Goal: Information Seeking & Learning: Learn about a topic

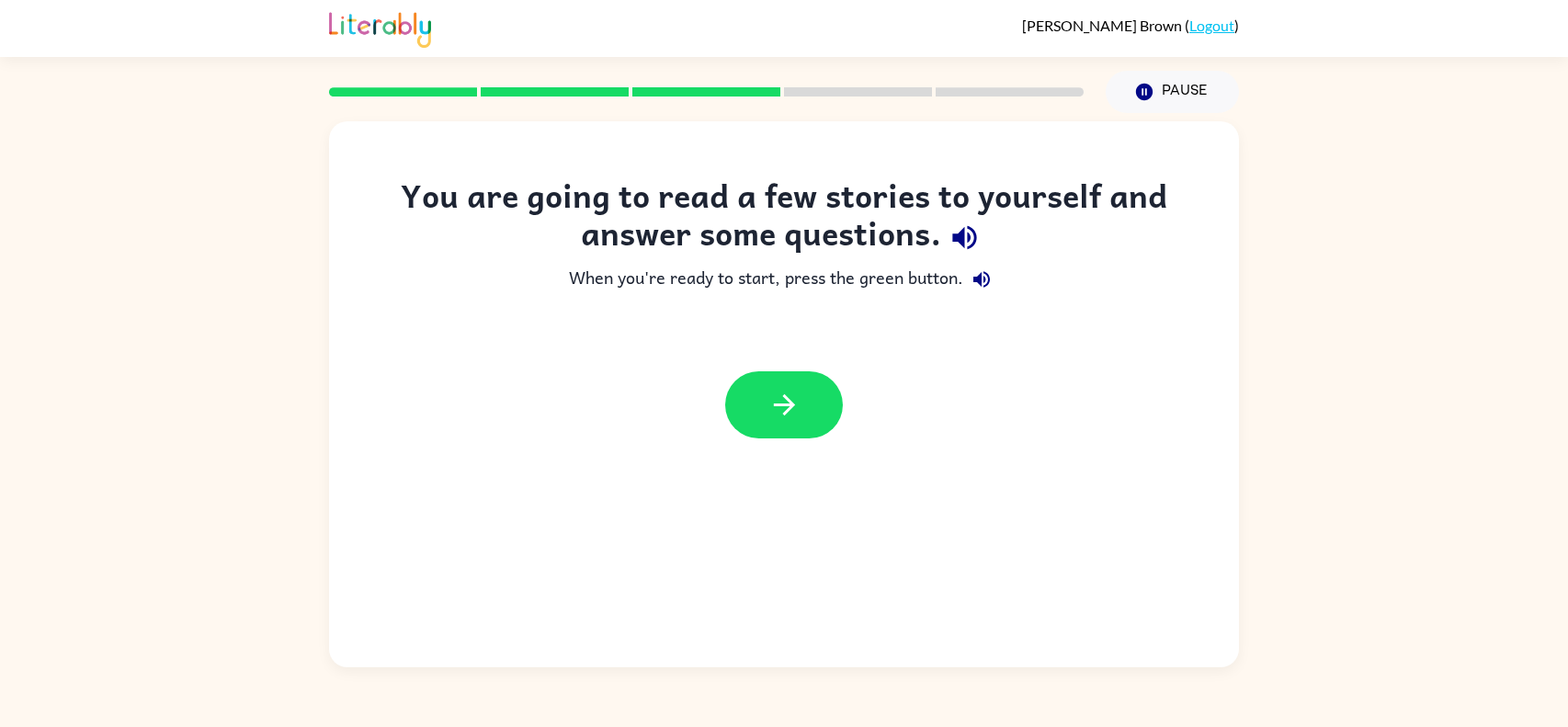
click at [1567, 585] on div "You are going to read a few stories to yourself and answer some questions. When…" at bounding box center [784, 389] width 1568 height 554
click at [786, 393] on icon "button" at bounding box center [784, 405] width 32 height 32
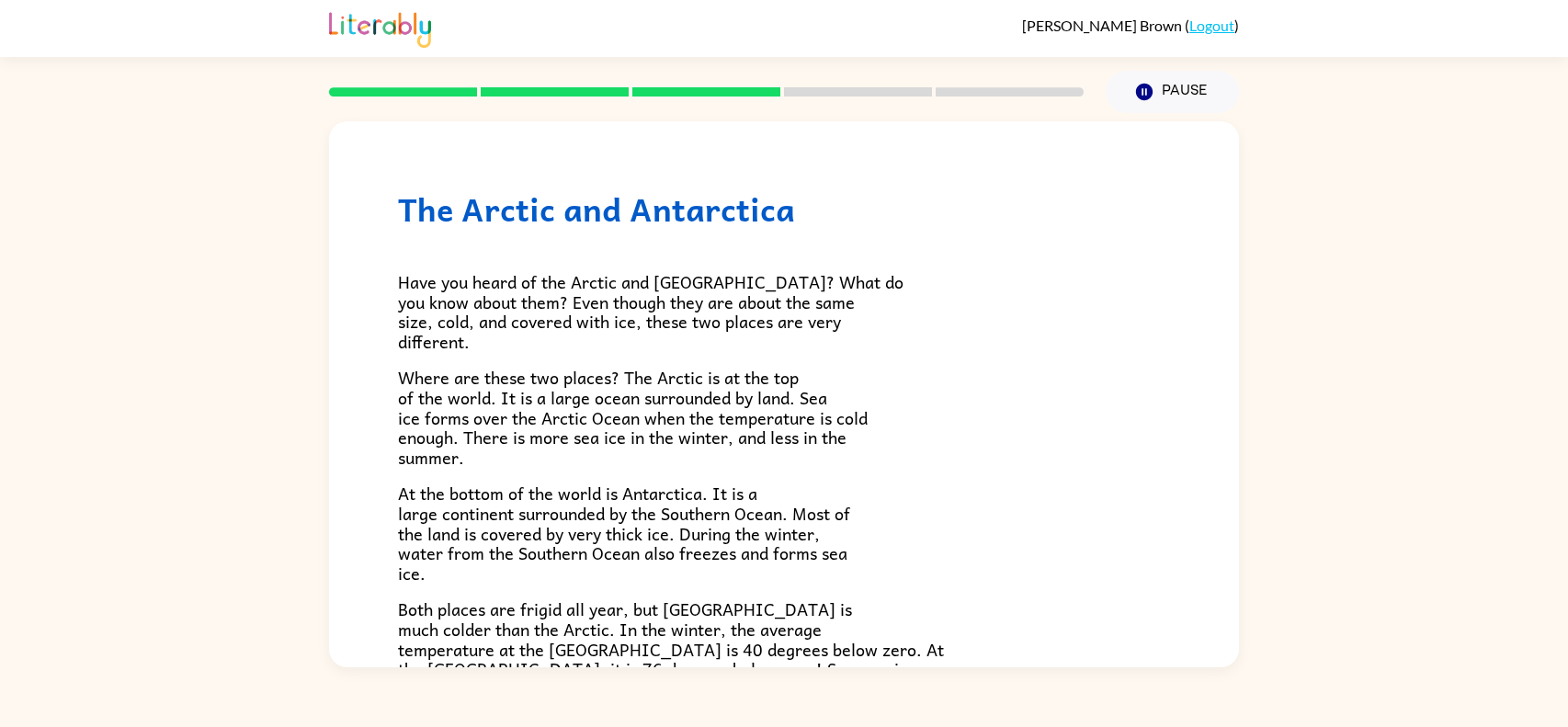
scroll to position [367, 0]
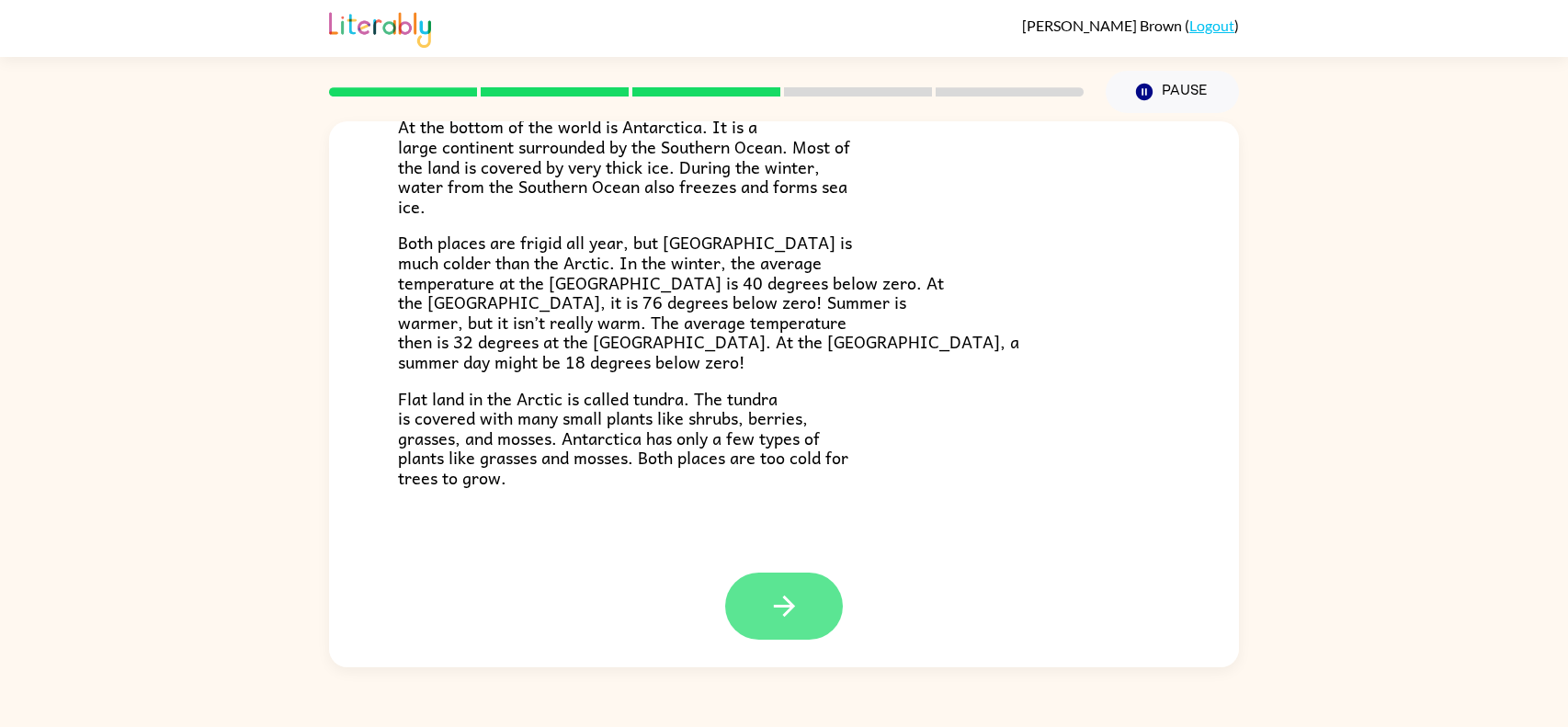
click at [774, 601] on icon "button" at bounding box center [784, 606] width 32 height 32
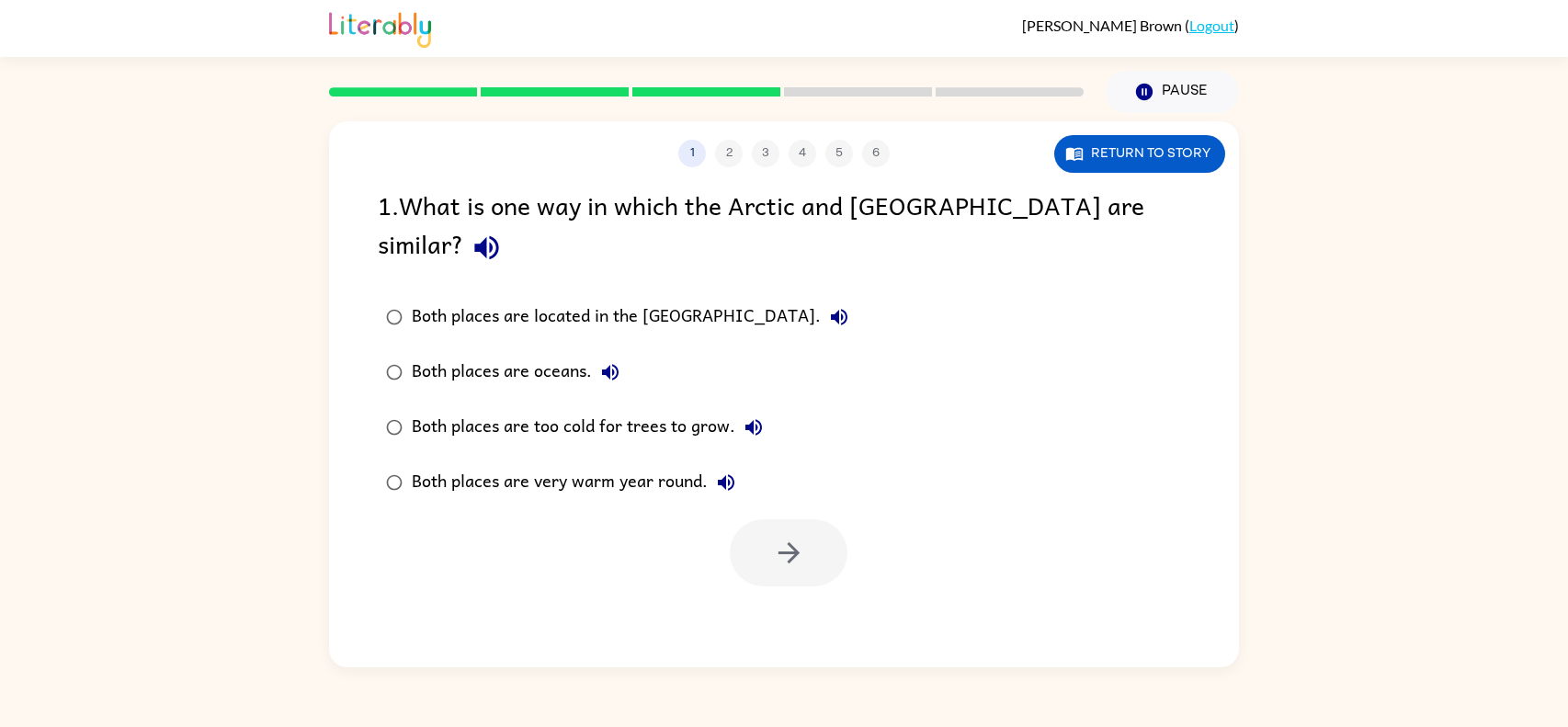
scroll to position [0, 0]
click at [812, 519] on button "button" at bounding box center [788, 552] width 117 height 67
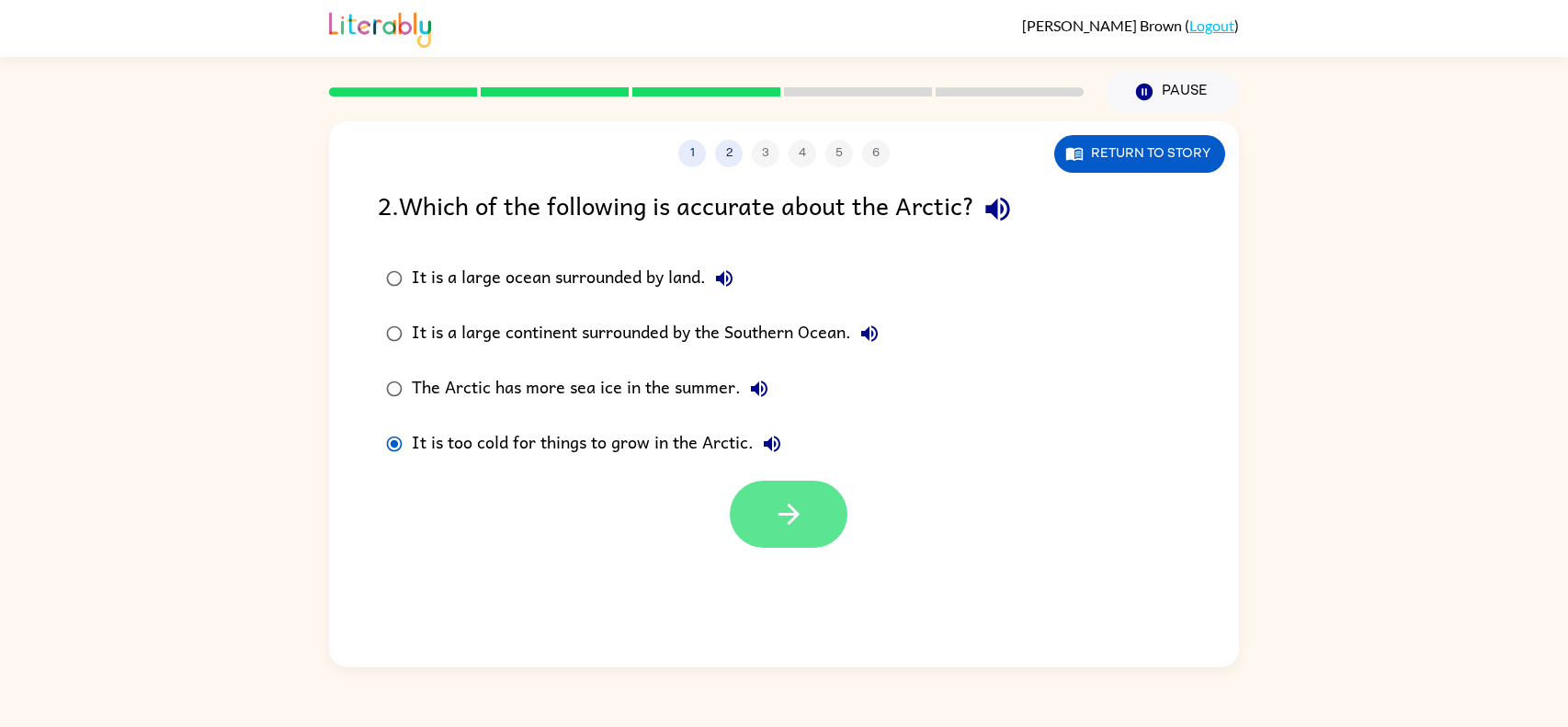
click at [814, 500] on button "button" at bounding box center [788, 513] width 117 height 67
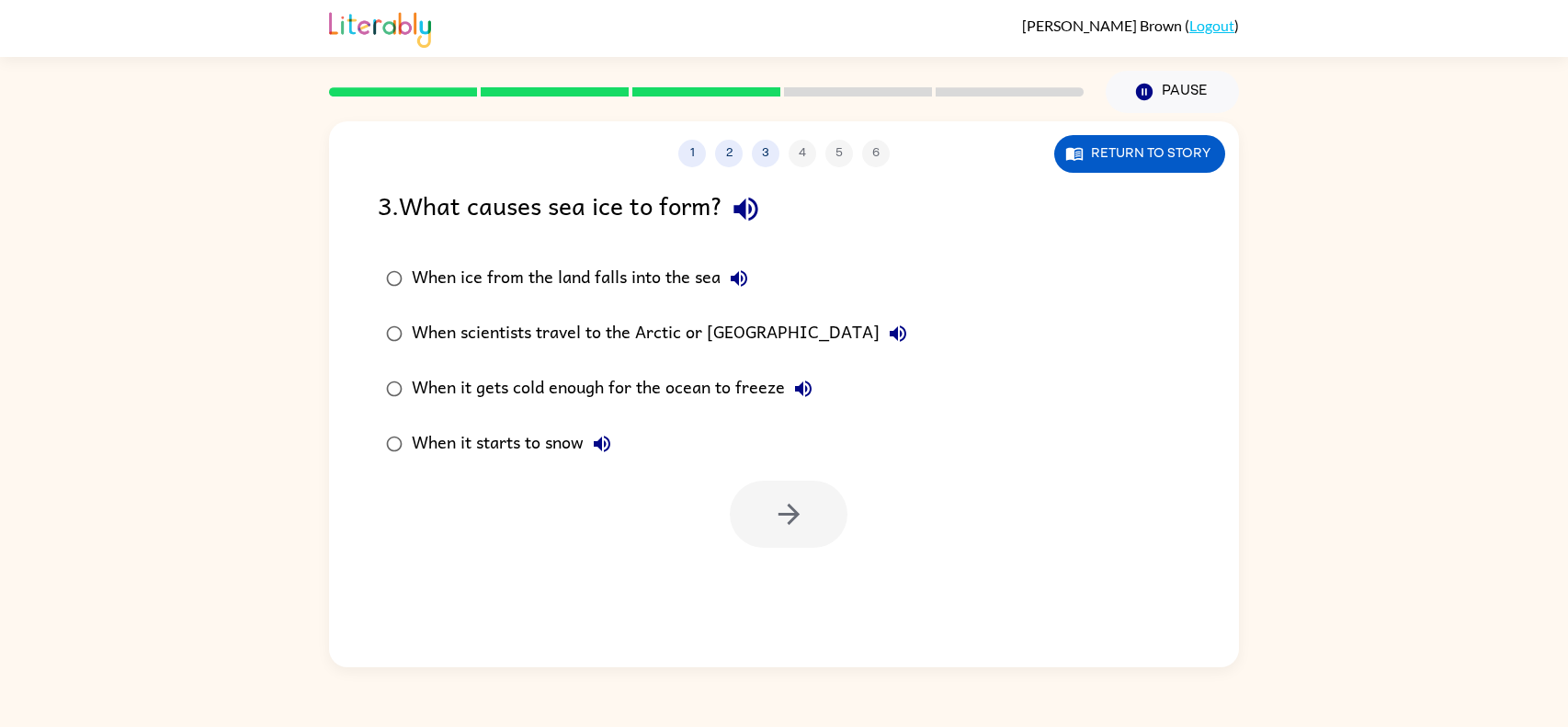
click at [769, 502] on div at bounding box center [788, 513] width 117 height 67
click at [596, 328] on div "When scientists travel to the Arctic or [GEOGRAPHIC_DATA]" at bounding box center [664, 334] width 505 height 37
click at [596, 314] on label "When scientists travel to the Arctic or [GEOGRAPHIC_DATA]" at bounding box center [647, 333] width 558 height 55
click at [513, 359] on label "When scientists travel to the Arctic or [GEOGRAPHIC_DATA]" at bounding box center [647, 333] width 558 height 55
click at [285, 451] on div "1 2 3 4 5 6 Return to story 3 . What causes sea ice to form? When ice from the …" at bounding box center [784, 389] width 1568 height 554
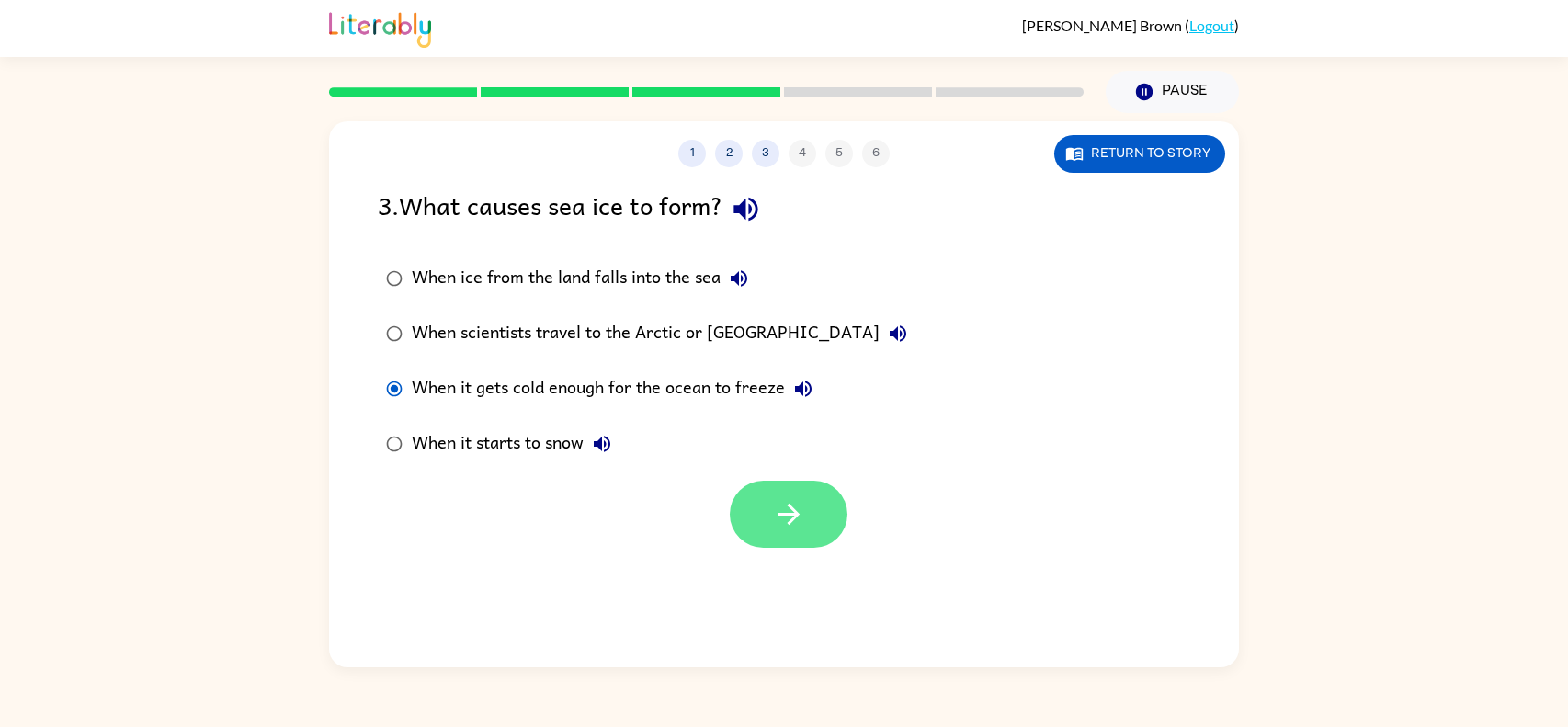
click at [787, 526] on icon "button" at bounding box center [788, 513] width 32 height 32
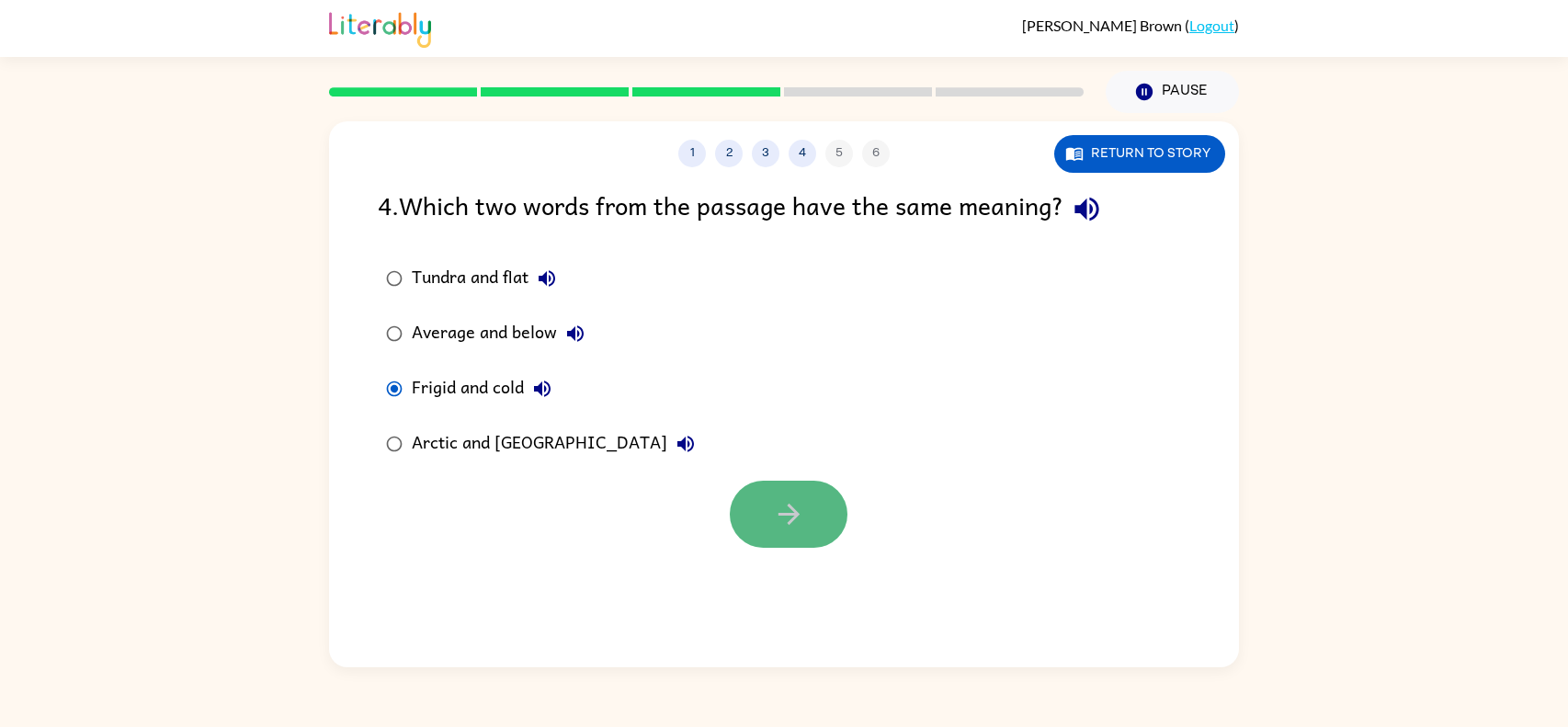
click at [751, 493] on button "button" at bounding box center [788, 513] width 117 height 67
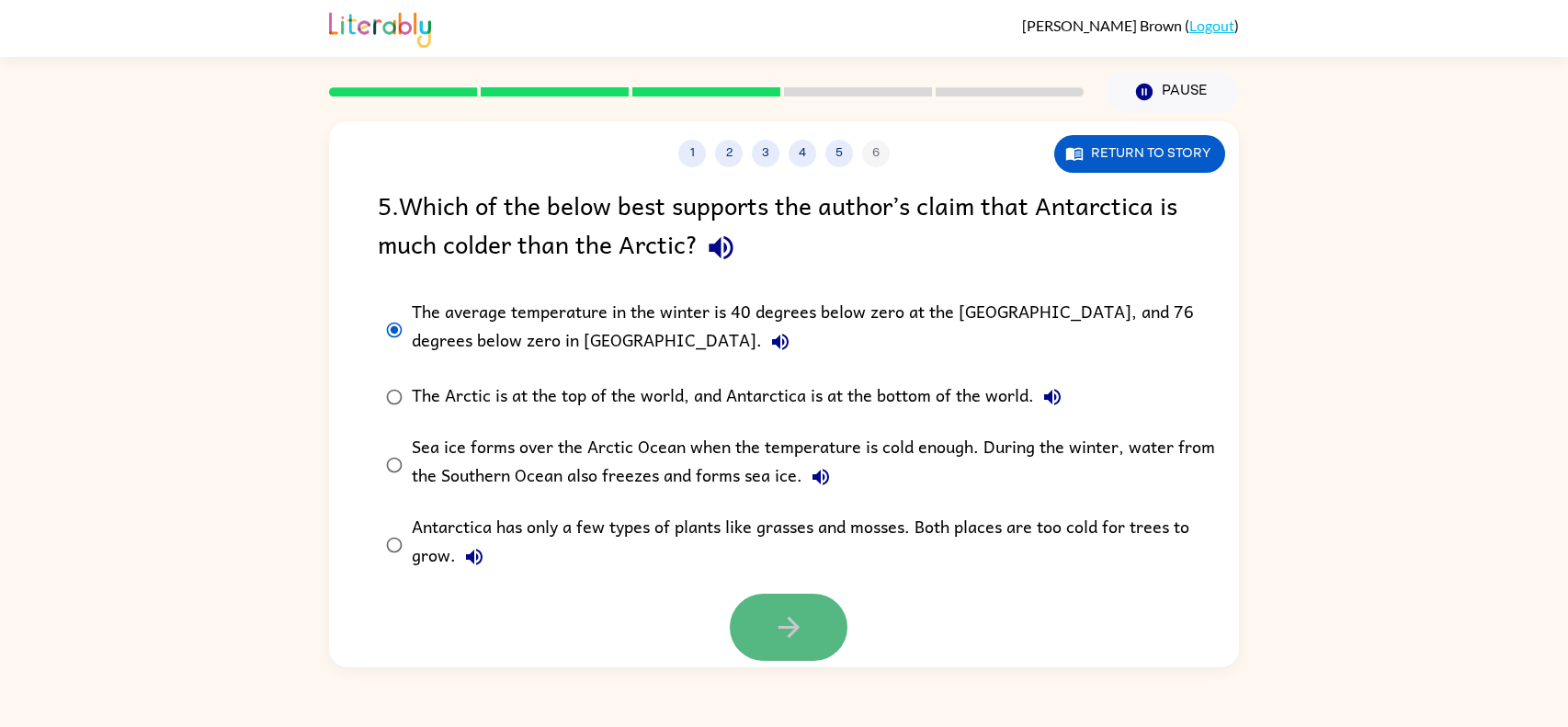
click at [784, 621] on icon "button" at bounding box center [788, 627] width 32 height 32
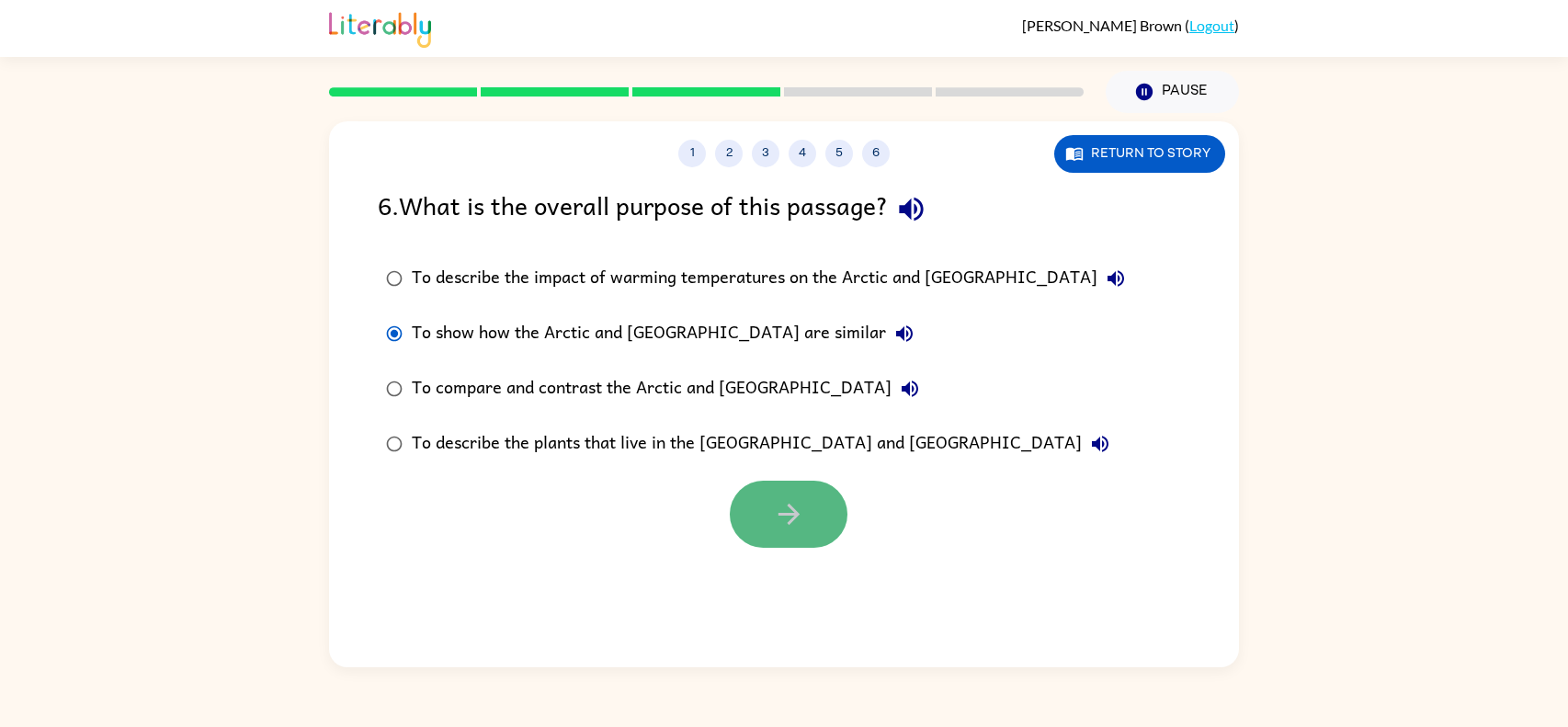
click at [756, 505] on button "button" at bounding box center [788, 513] width 117 height 67
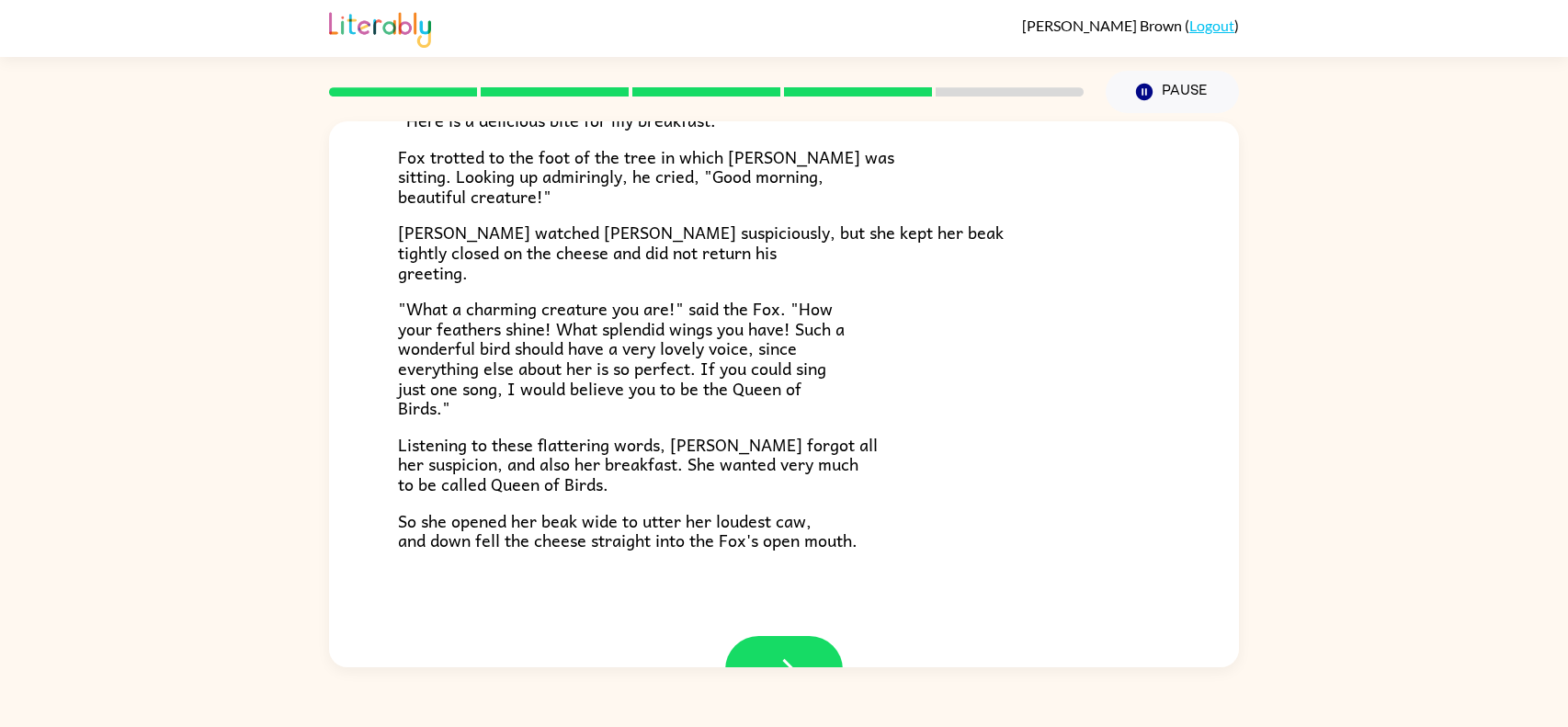
scroll to position [340, 0]
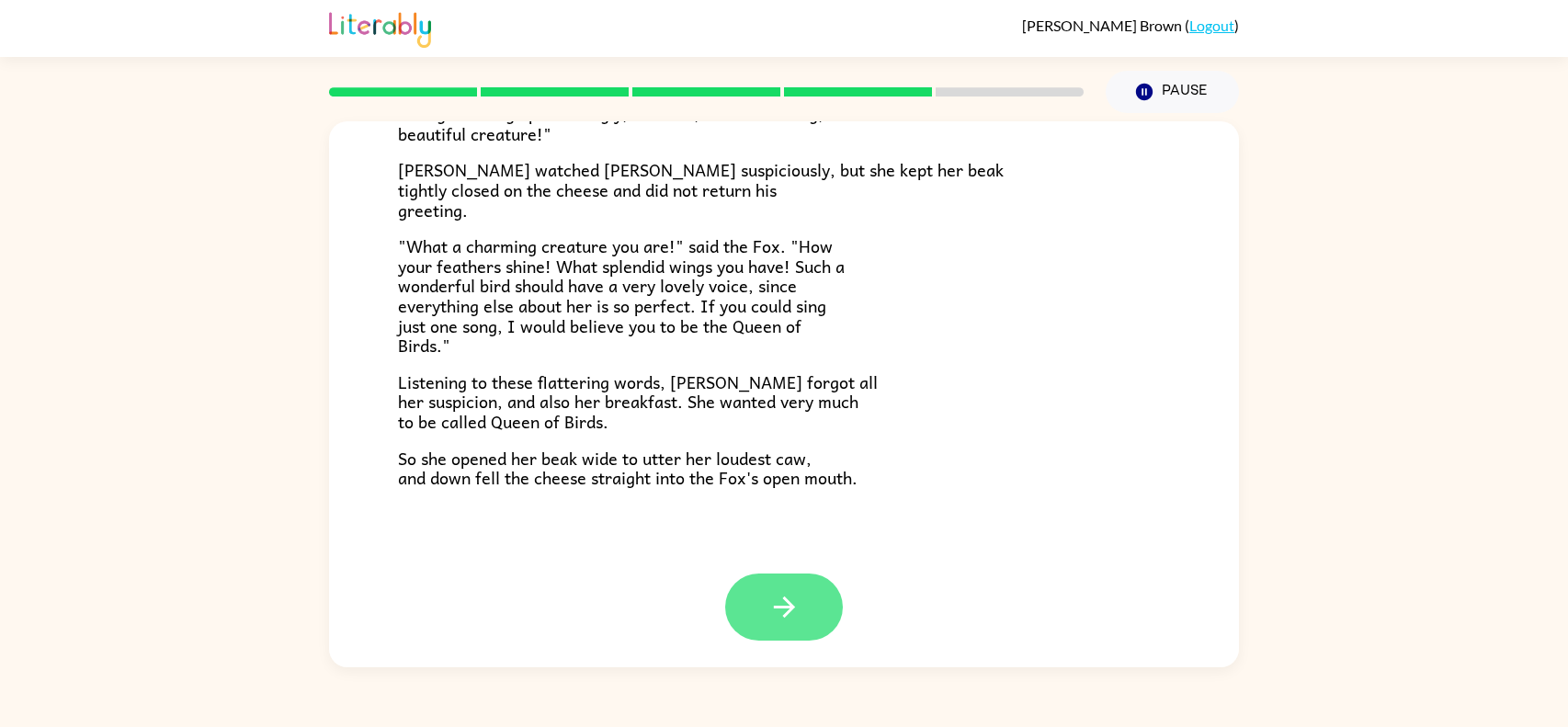
click at [786, 585] on button "button" at bounding box center [784, 607] width 117 height 67
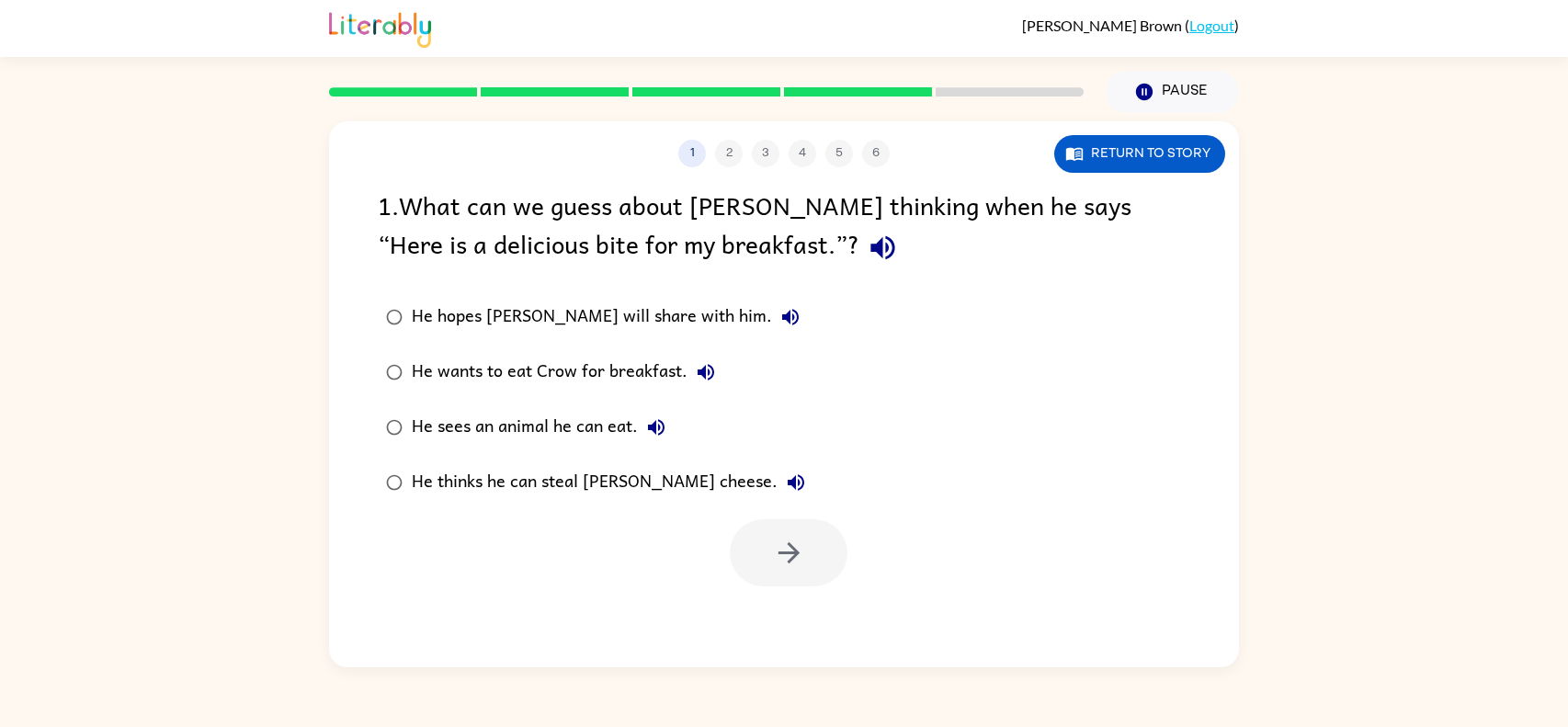
scroll to position [0, 0]
click at [773, 537] on icon "button" at bounding box center [788, 552] width 32 height 32
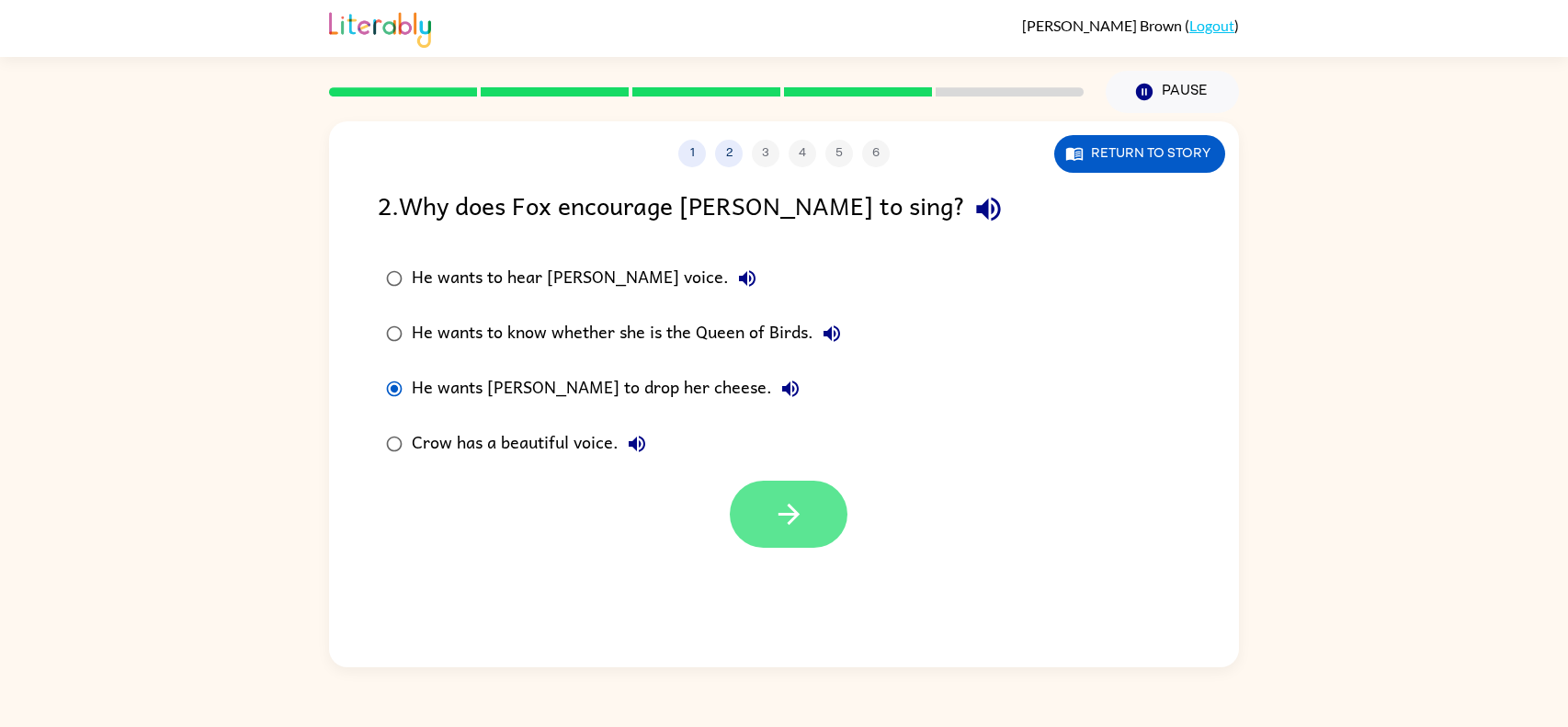
click at [750, 501] on button "button" at bounding box center [788, 513] width 117 height 67
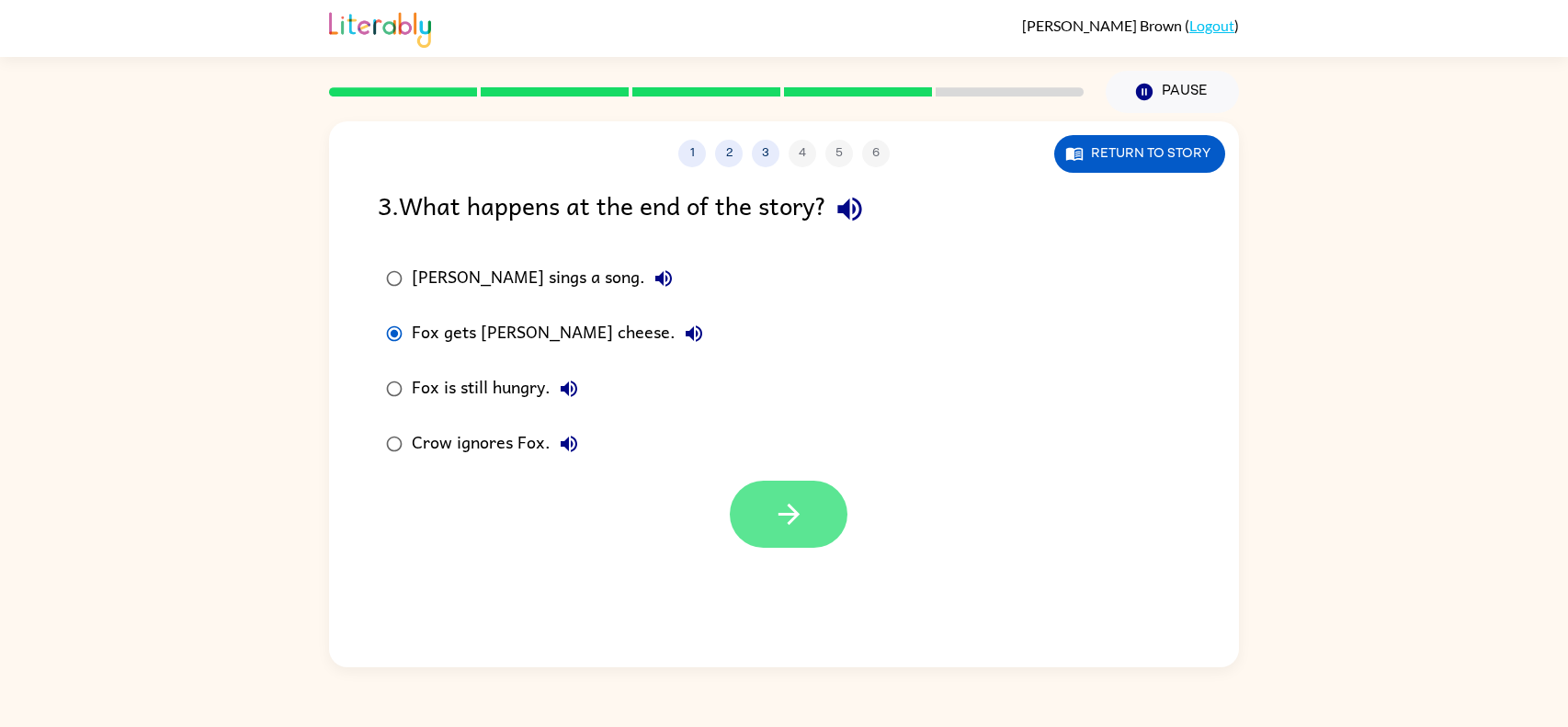
click at [812, 506] on button "button" at bounding box center [788, 513] width 117 height 67
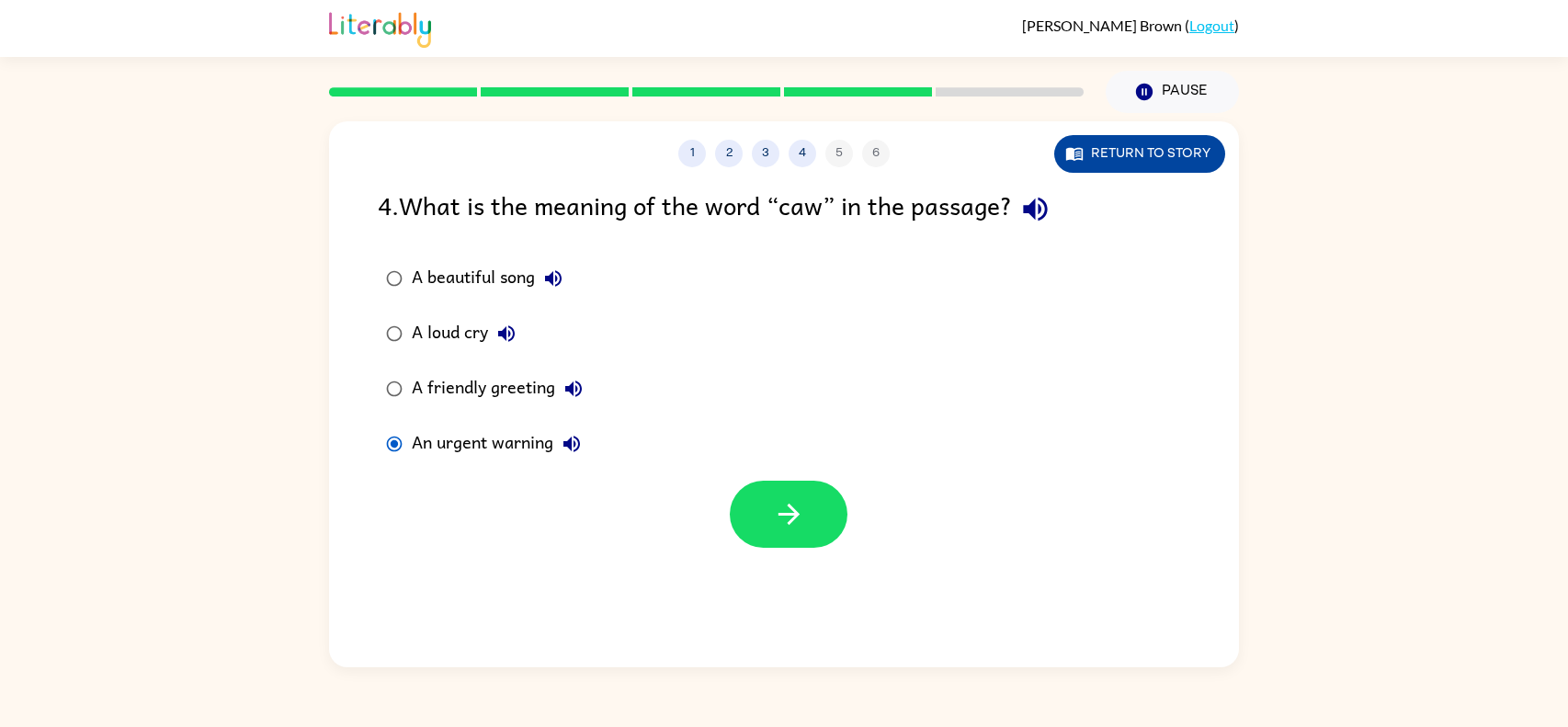
click at [1174, 154] on button "Return to story" at bounding box center [1140, 153] width 171 height 38
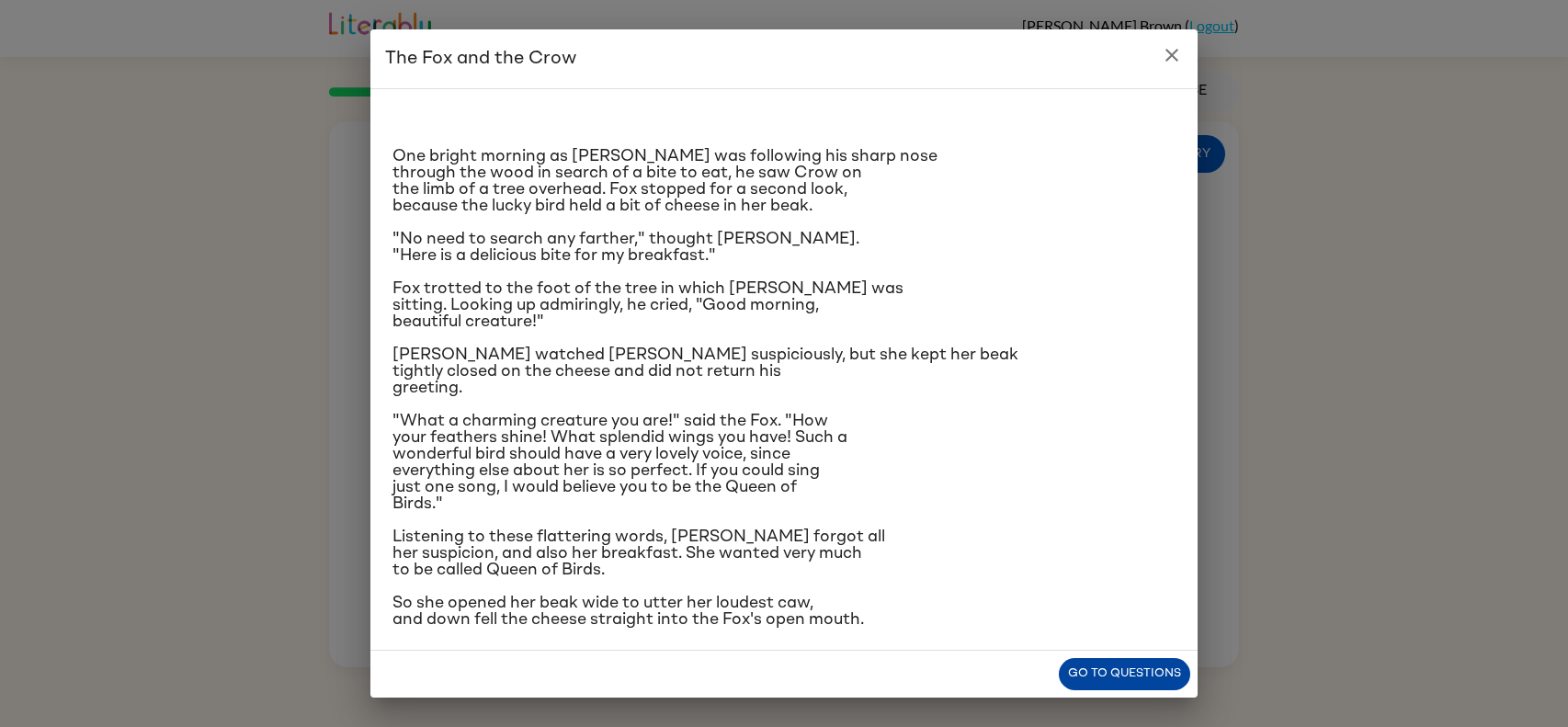
click at [1159, 666] on button "Go to questions" at bounding box center [1124, 674] width 131 height 32
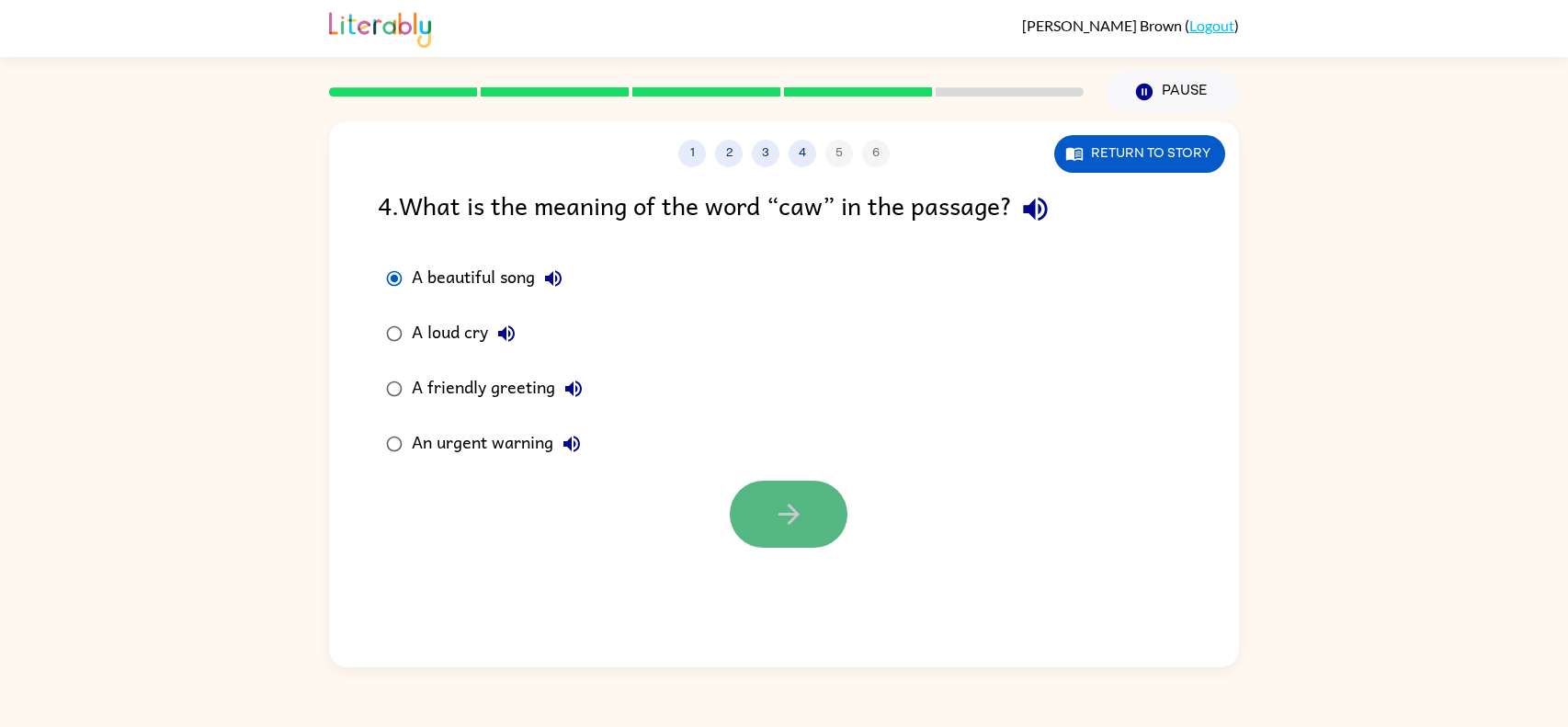
click at [798, 491] on button "button" at bounding box center [788, 513] width 117 height 67
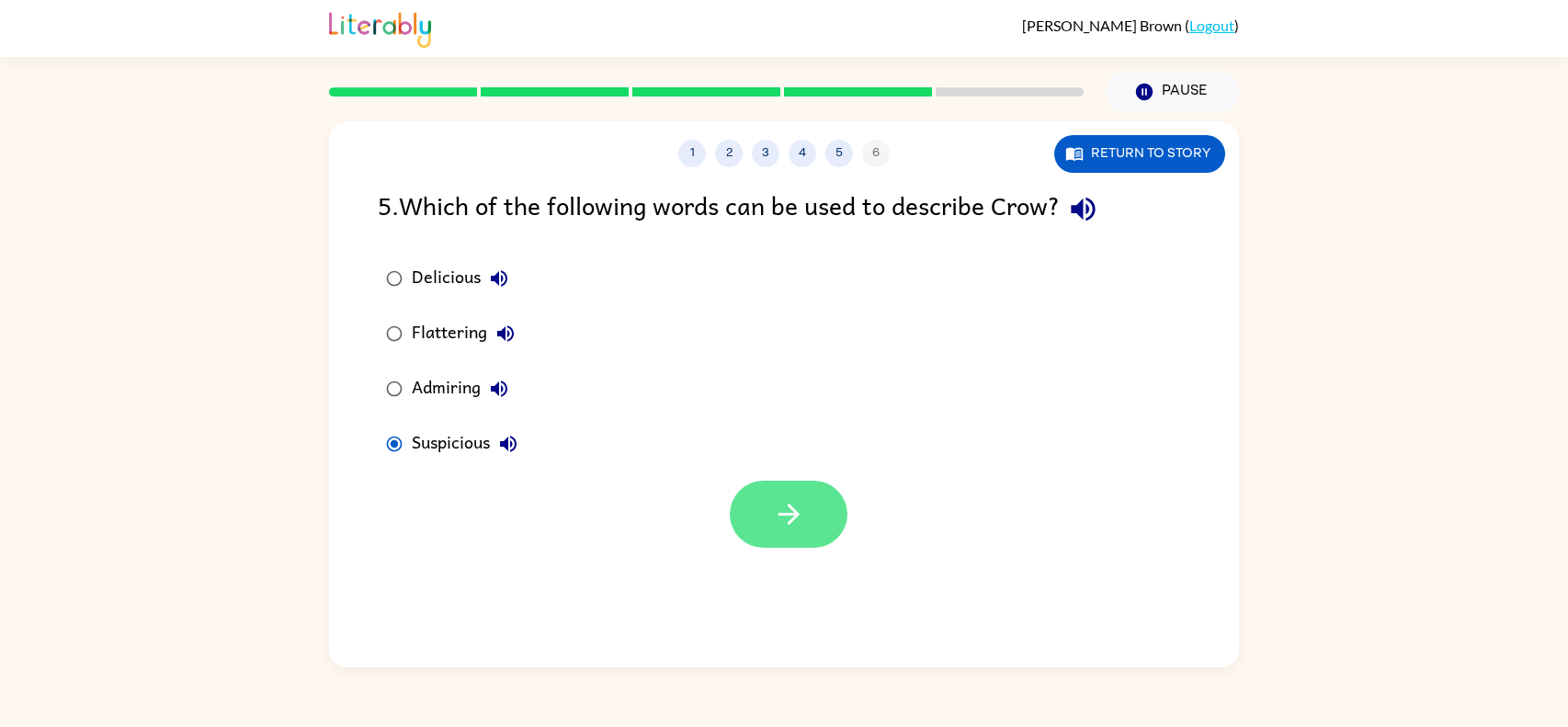
click at [773, 502] on icon "button" at bounding box center [788, 513] width 32 height 32
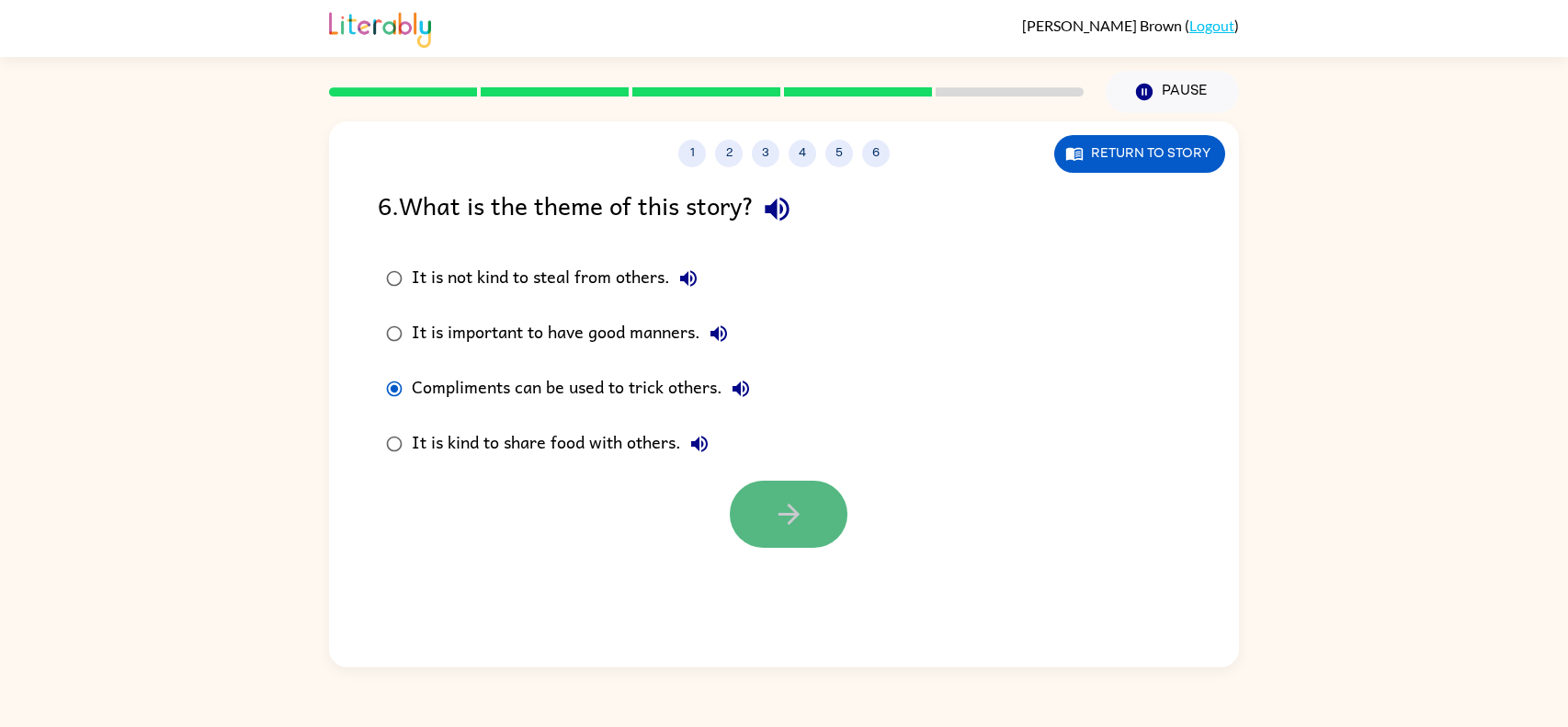
click at [810, 493] on button "button" at bounding box center [788, 513] width 117 height 67
